Goal: Information Seeking & Learning: Learn about a topic

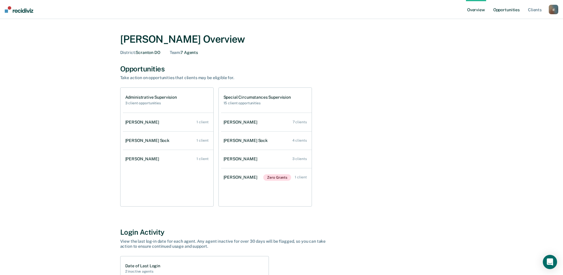
click at [504, 9] on link "Opportunities" at bounding box center [506, 9] width 29 height 19
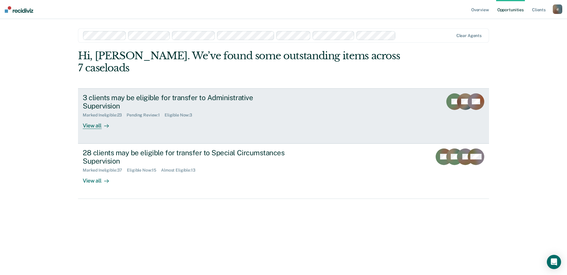
click at [98, 118] on div "View all" at bounding box center [99, 124] width 33 height 12
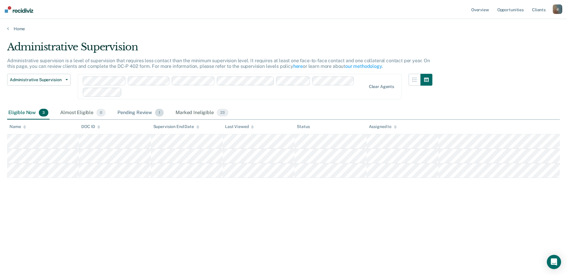
click at [125, 112] on div "Pending Review 1" at bounding box center [140, 113] width 49 height 13
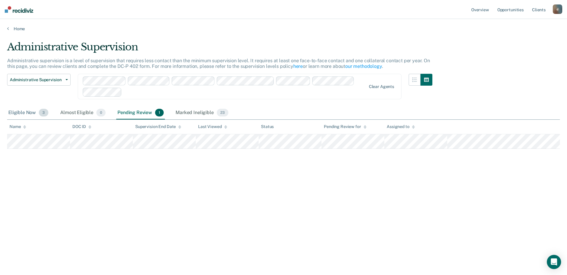
click at [28, 112] on div "Eligible Now 3" at bounding box center [28, 113] width 42 height 13
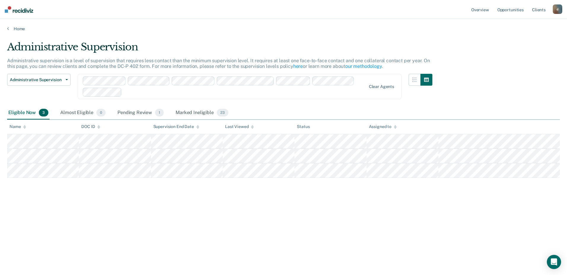
click at [11, 26] on div "Home" at bounding box center [283, 25] width 567 height 12
click at [19, 30] on link "Home" at bounding box center [283, 28] width 553 height 5
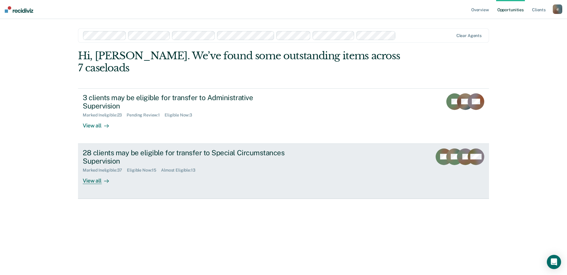
click at [89, 173] on div "View all" at bounding box center [99, 179] width 33 height 12
